Goal: Task Accomplishment & Management: Manage account settings

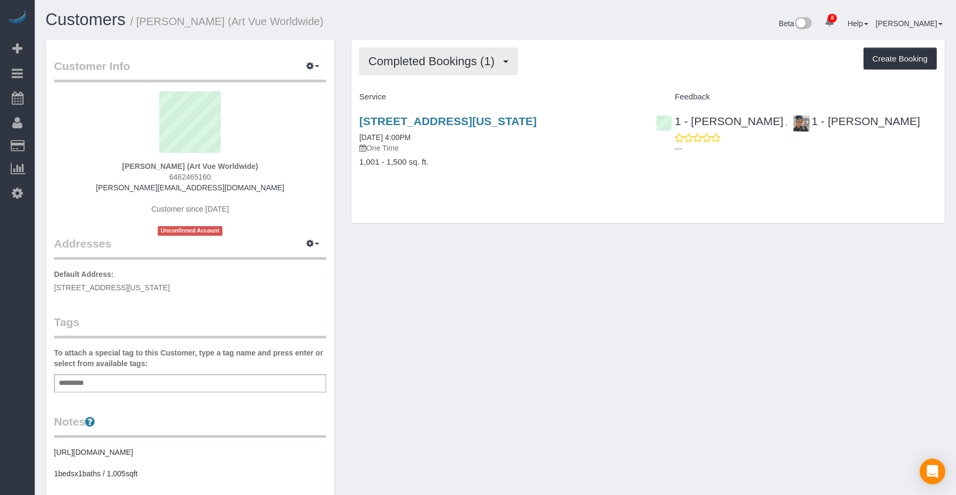
click at [328, 62] on span "Completed Bookings (1)" at bounding box center [434, 61] width 132 height 13
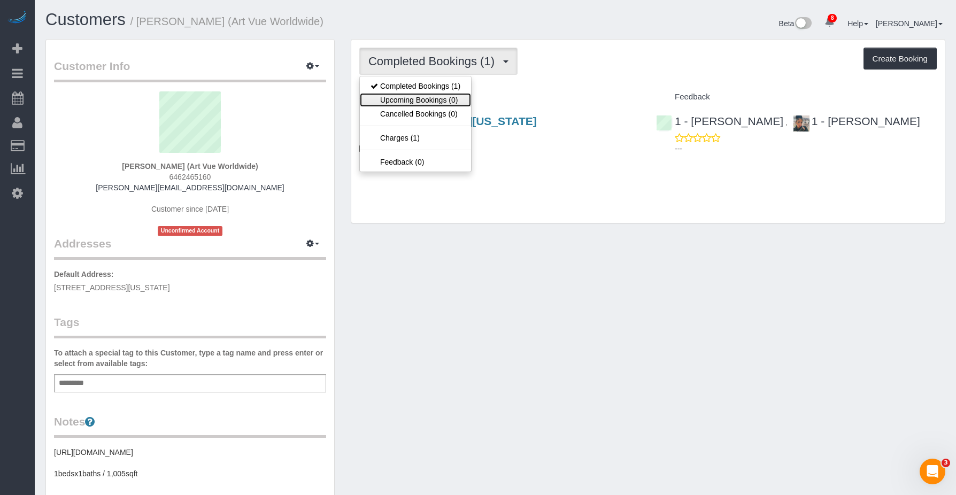
click at [328, 103] on link "Upcoming Bookings (0)" at bounding box center [415, 100] width 111 height 14
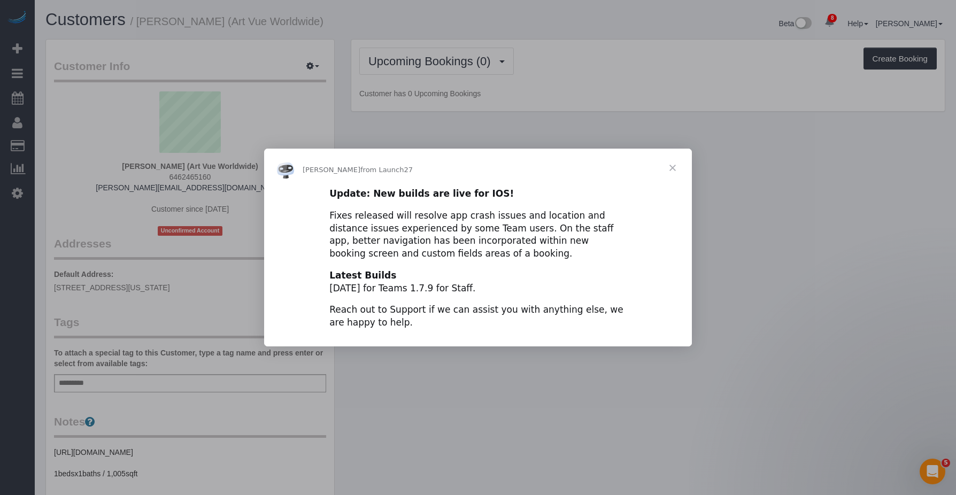
click at [328, 166] on span "Close" at bounding box center [672, 168] width 38 height 38
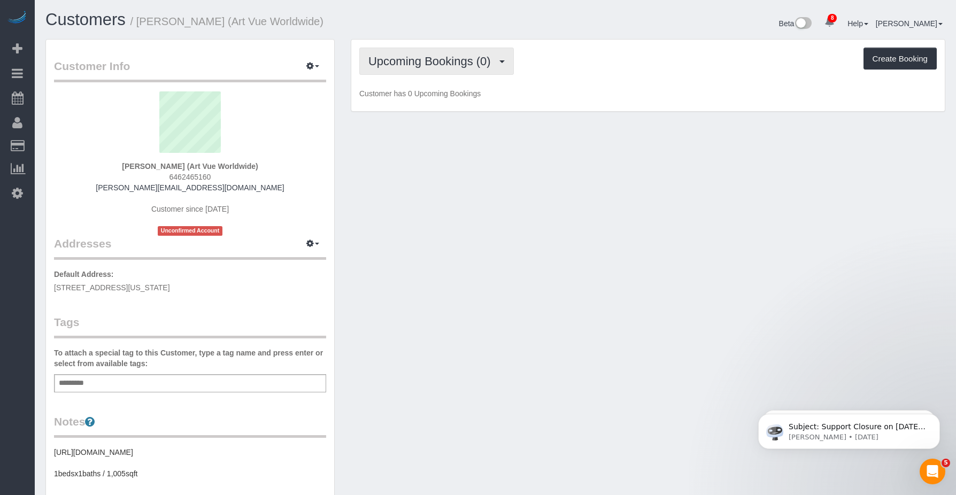
click at [328, 60] on span "Upcoming Bookings (0)" at bounding box center [432, 61] width 128 height 13
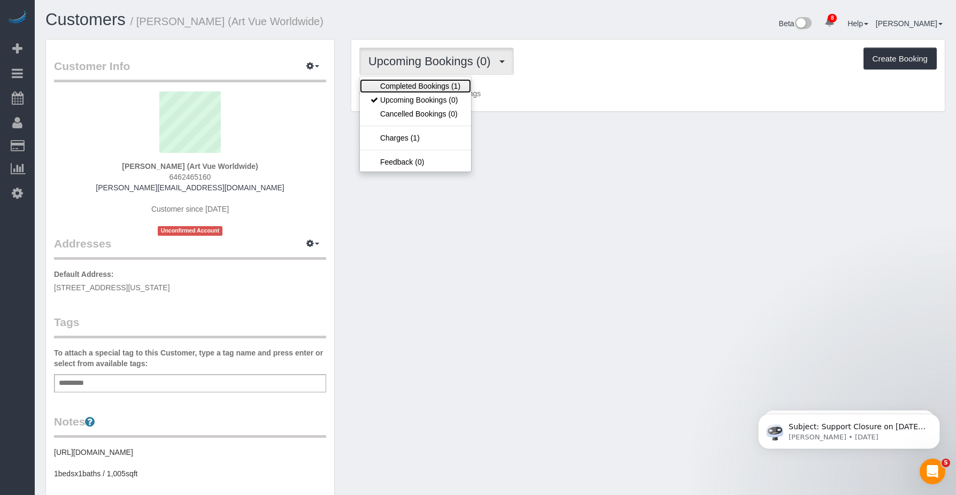
click at [328, 82] on link "Completed Bookings (1)" at bounding box center [415, 86] width 111 height 14
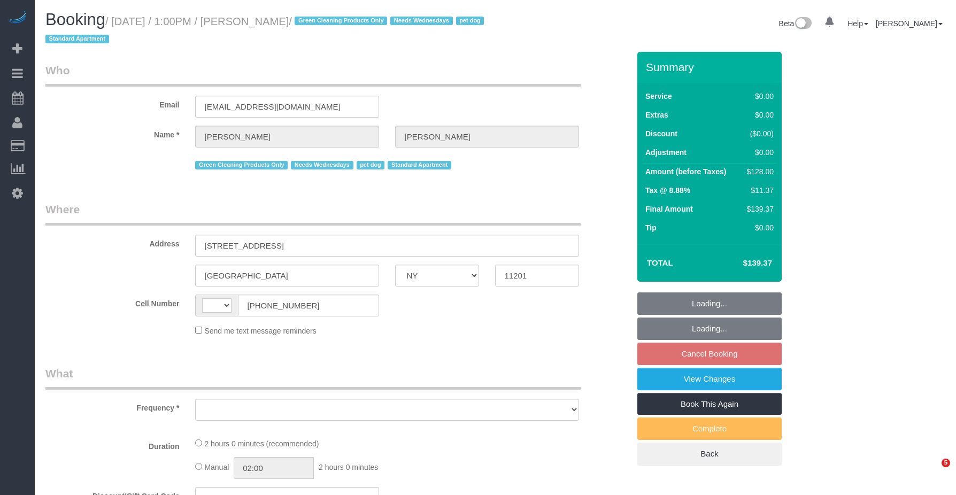
select select "NY"
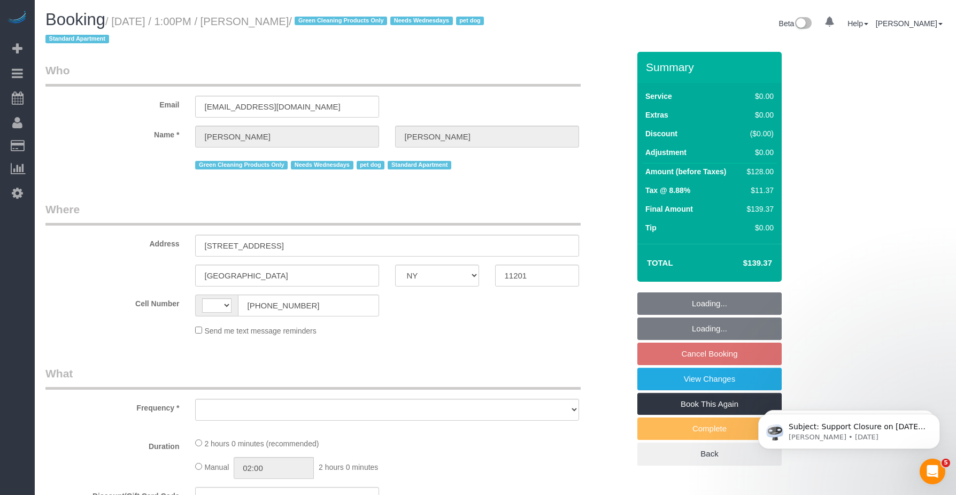
select select "string:[GEOGRAPHIC_DATA]"
select select "object:409"
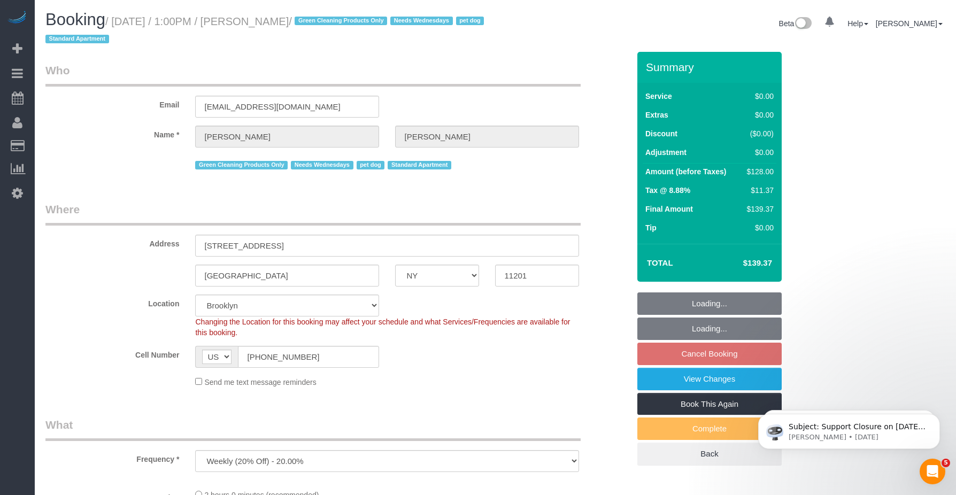
select select "string:stripe-pm_1RN3sH4VGloSiKo7cD90aCm4"
select select "1"
select select "spot6"
select select "number:57"
select select "number:74"
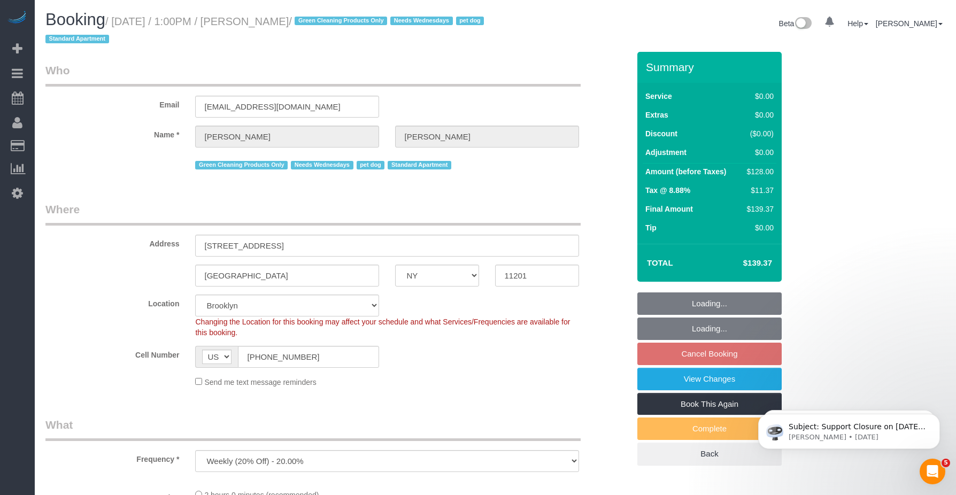
select select "number:13"
select select "number:7"
select select "object:1339"
select select "1"
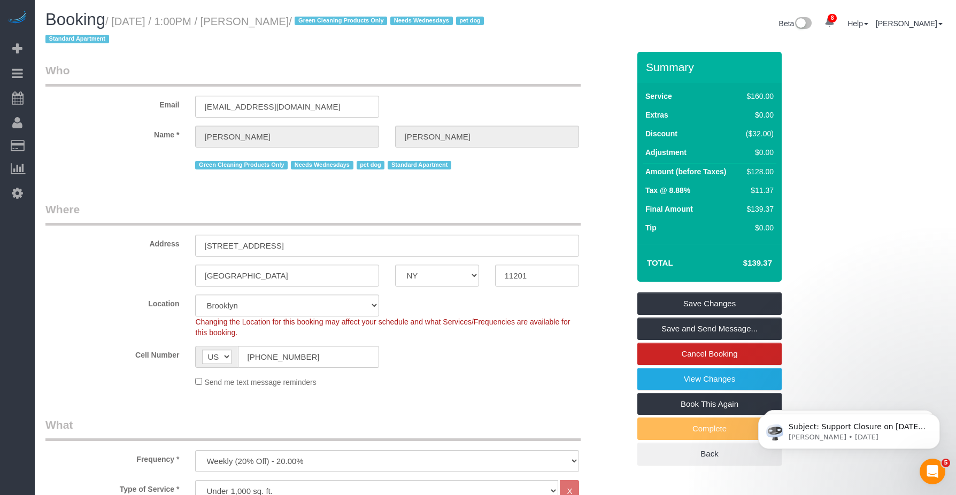
drag, startPoint x: 266, startPoint y: 21, endPoint x: 341, endPoint y: 24, distance: 74.9
click at [341, 24] on small "/ [DATE] / 1:00PM / [PERSON_NAME] / Green Cleaning Products Only Needs Wednesda…" at bounding box center [266, 31] width 442 height 30
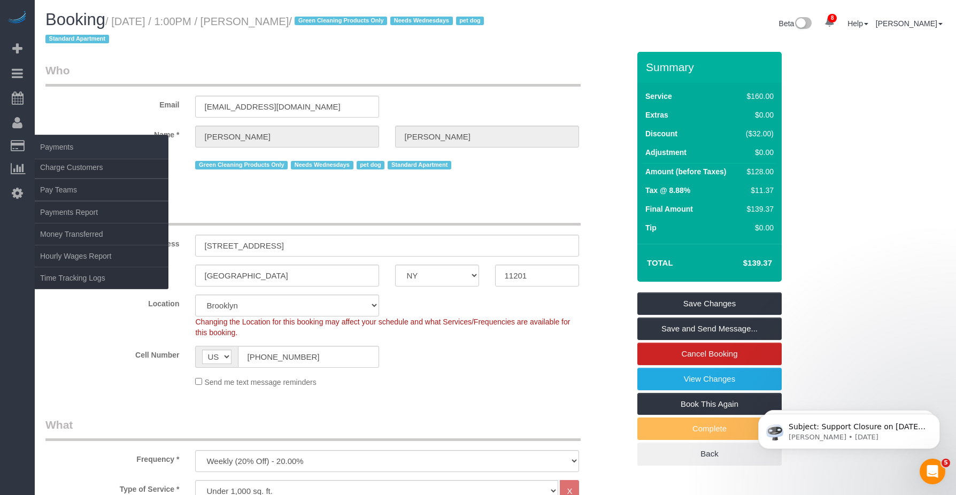
copy small "[PERSON_NAME]"
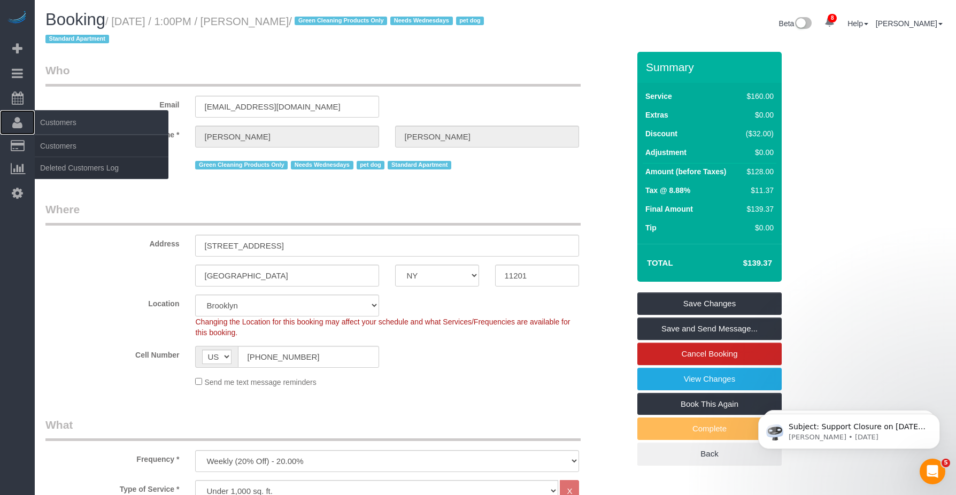
click at [64, 122] on span "Customers" at bounding box center [102, 122] width 134 height 25
click at [55, 146] on link "Customers" at bounding box center [102, 145] width 134 height 21
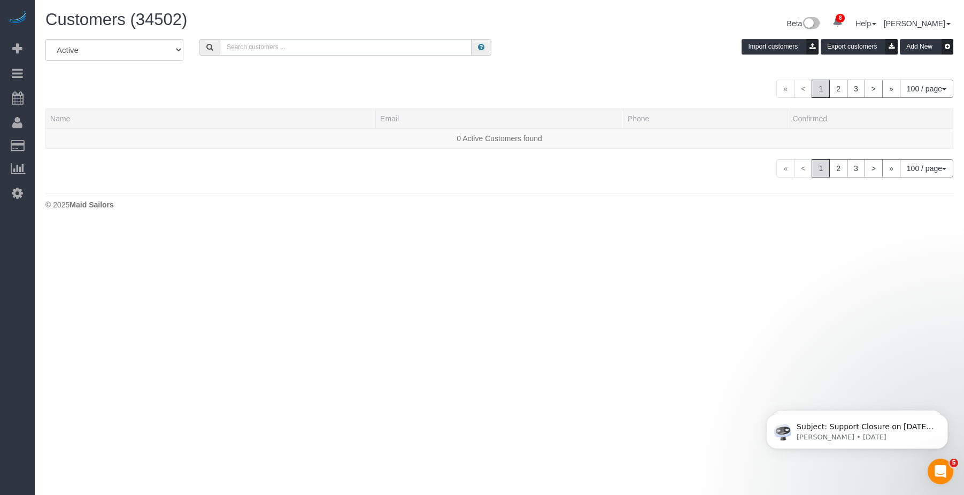
click at [249, 50] on input "text" at bounding box center [346, 47] width 252 height 17
paste input "[PERSON_NAME]"
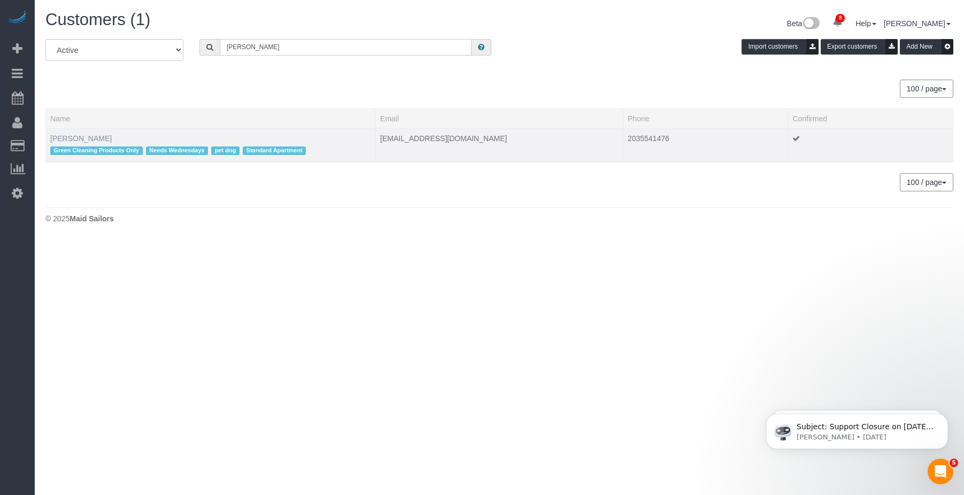
type input "[PERSON_NAME]"
click at [72, 138] on link "[PERSON_NAME]" at bounding box center [80, 138] width 61 height 9
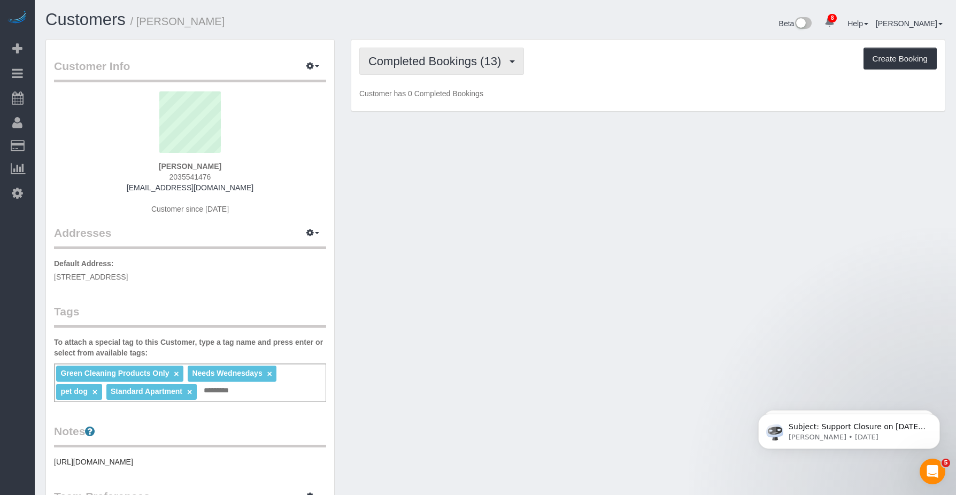
click at [472, 72] on button "Completed Bookings (13)" at bounding box center [441, 61] width 165 height 27
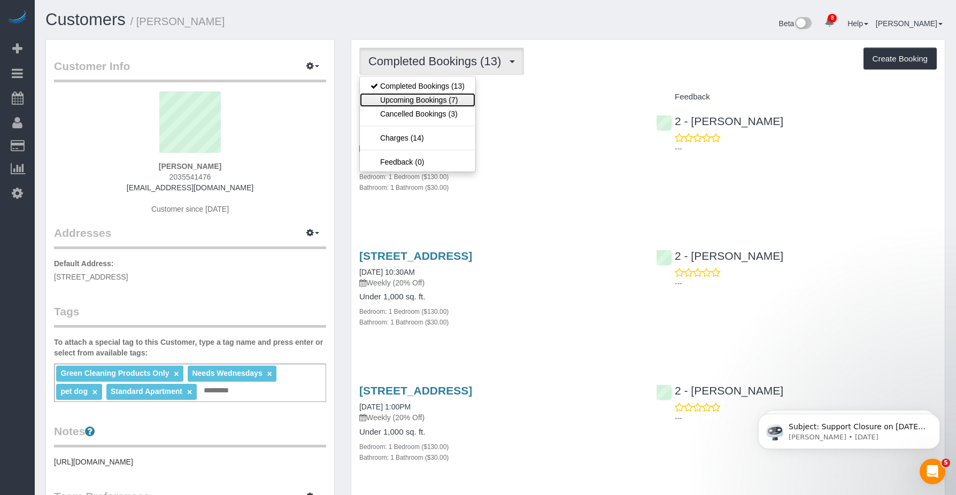
drag, startPoint x: 431, startPoint y: 96, endPoint x: 593, endPoint y: 70, distance: 163.6
click at [433, 96] on link "Upcoming Bookings (7)" at bounding box center [417, 100] width 115 height 14
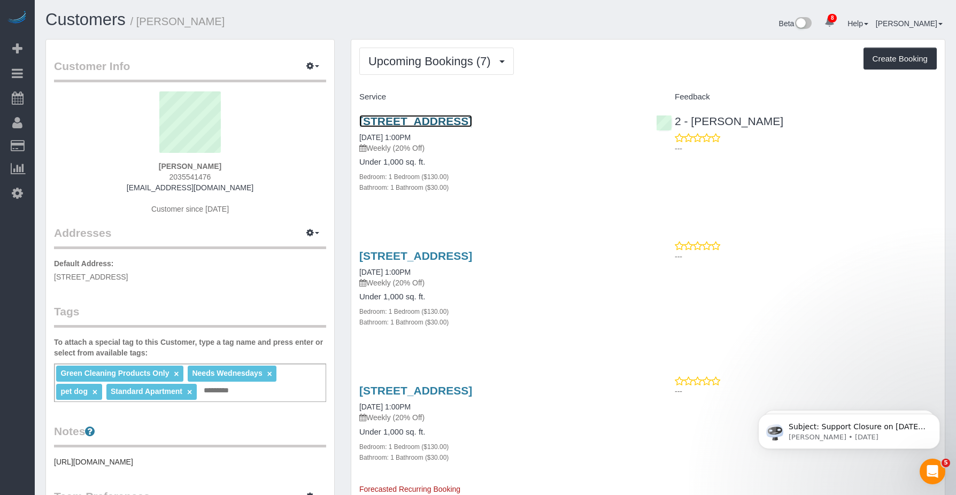
click at [455, 119] on link "[STREET_ADDRESS]" at bounding box center [415, 121] width 113 height 12
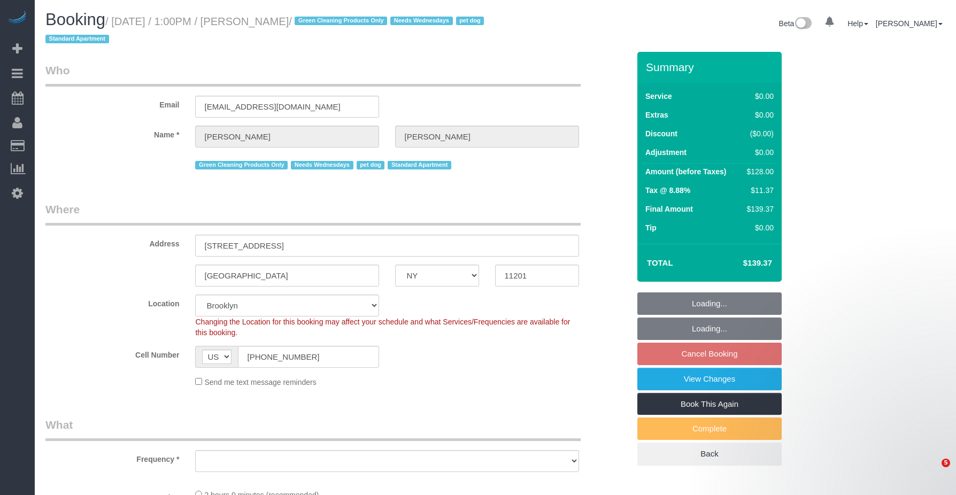
select select "NY"
select select "string:stripe-pm_1RN3sH4VGloSiKo7cD90aCm4"
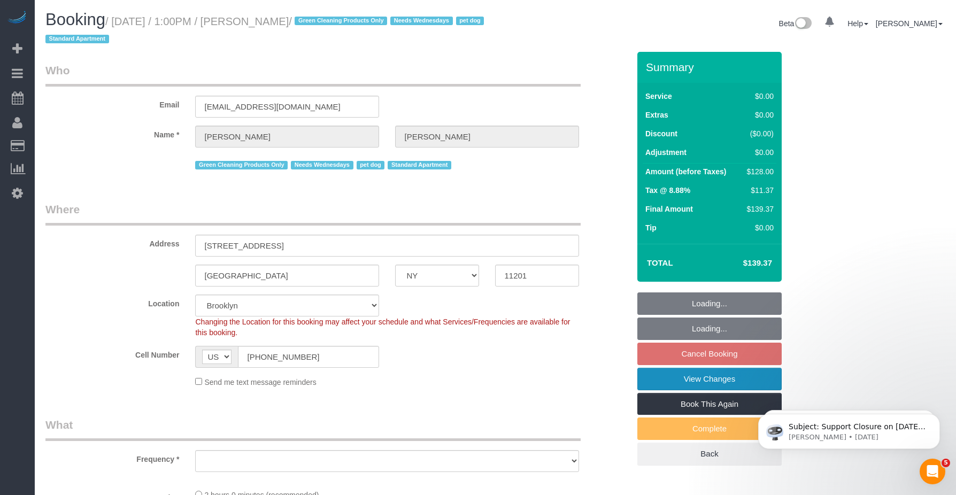
select select "object:706"
select select "number:57"
select select "number:74"
select select "number:13"
select select "number:7"
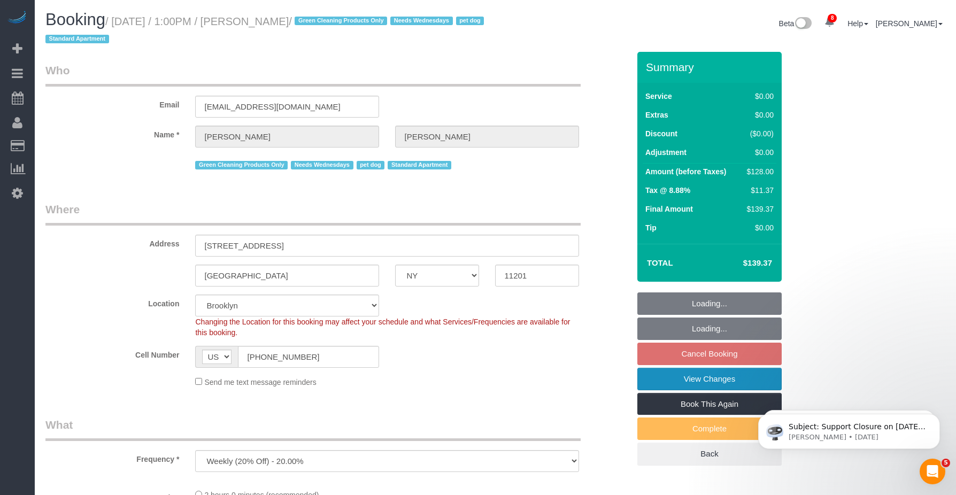
select select "spot6"
select select "1"
select select "object:1339"
select select "1"
click at [682, 381] on link "View Changes" at bounding box center [709, 379] width 144 height 22
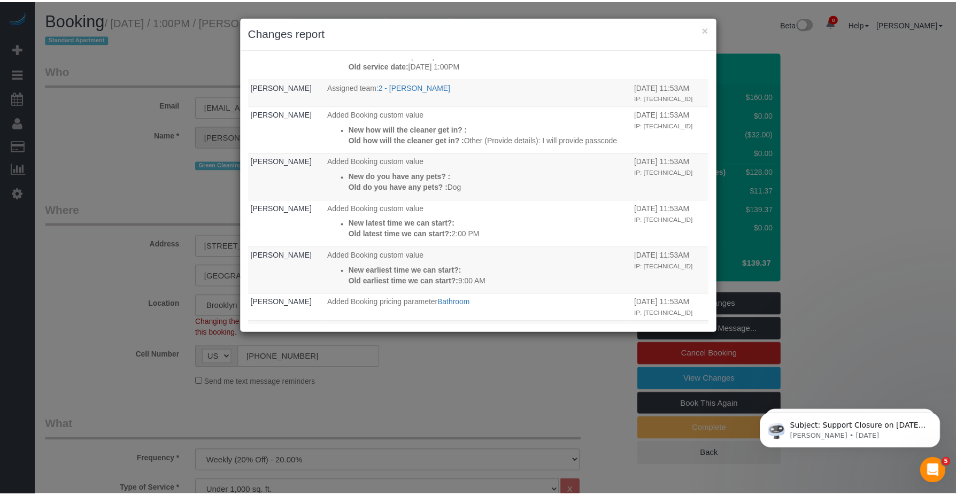
scroll to position [339, 0]
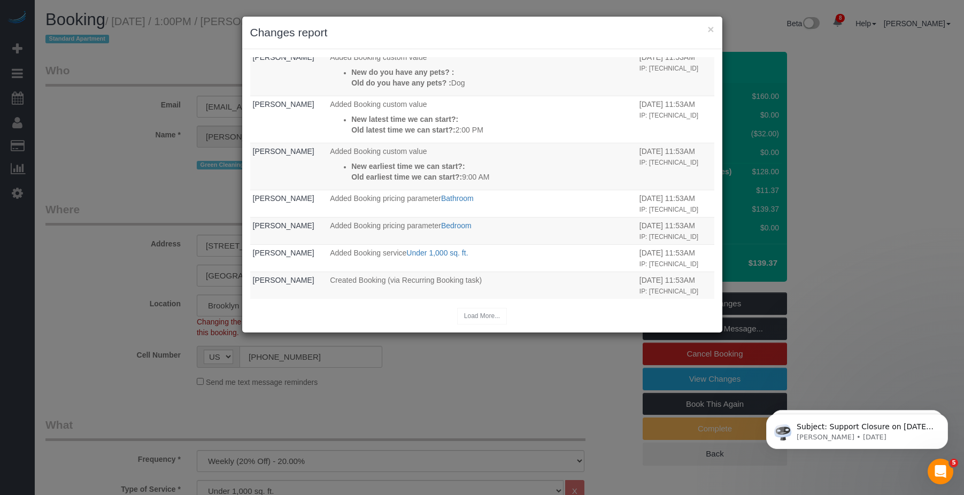
click at [706, 29] on h3 "Changes report" at bounding box center [482, 33] width 464 height 16
click at [712, 29] on button "×" at bounding box center [710, 29] width 6 height 11
